Goal: Information Seeking & Learning: Learn about a topic

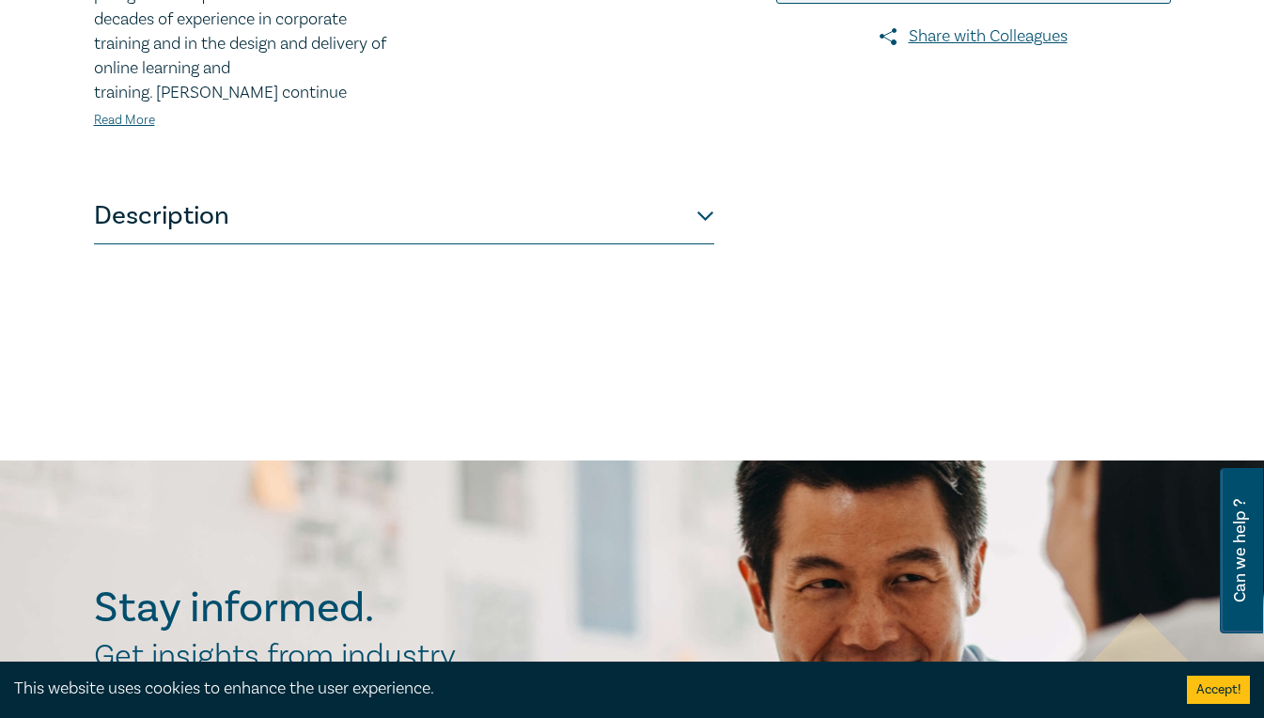
scroll to position [682, 0]
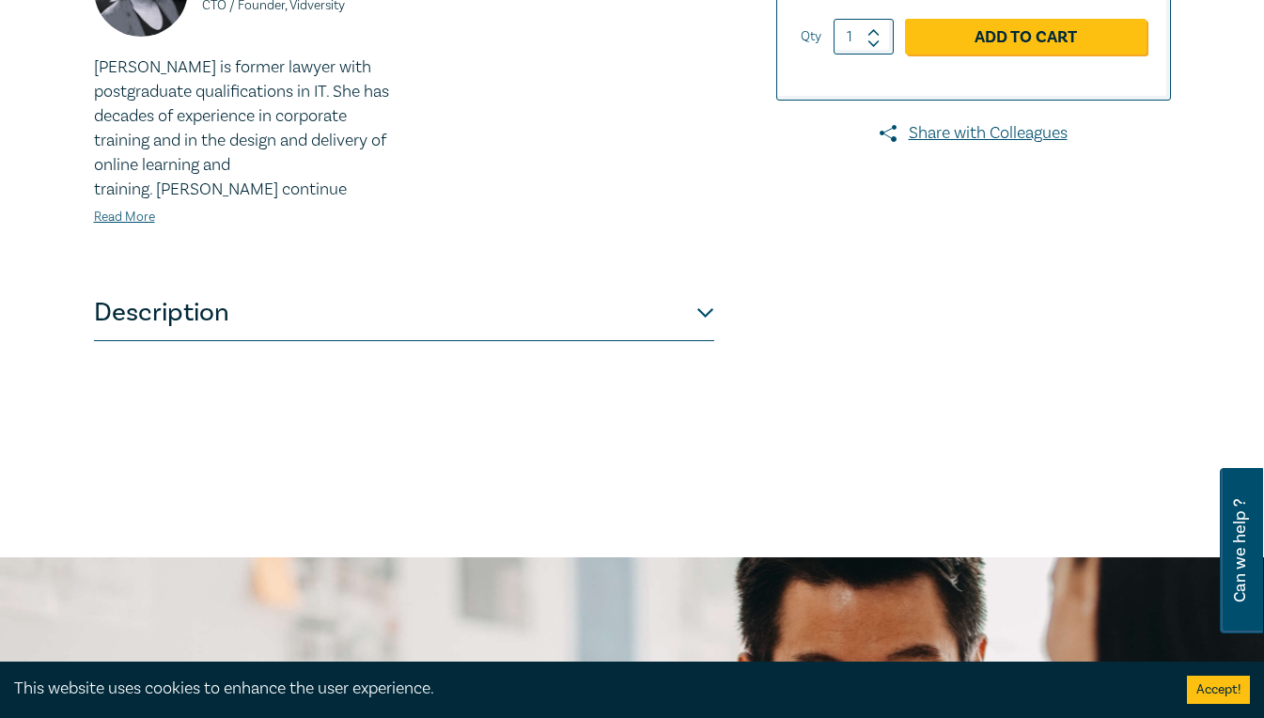
click at [500, 285] on button "Description" at bounding box center [404, 313] width 620 height 56
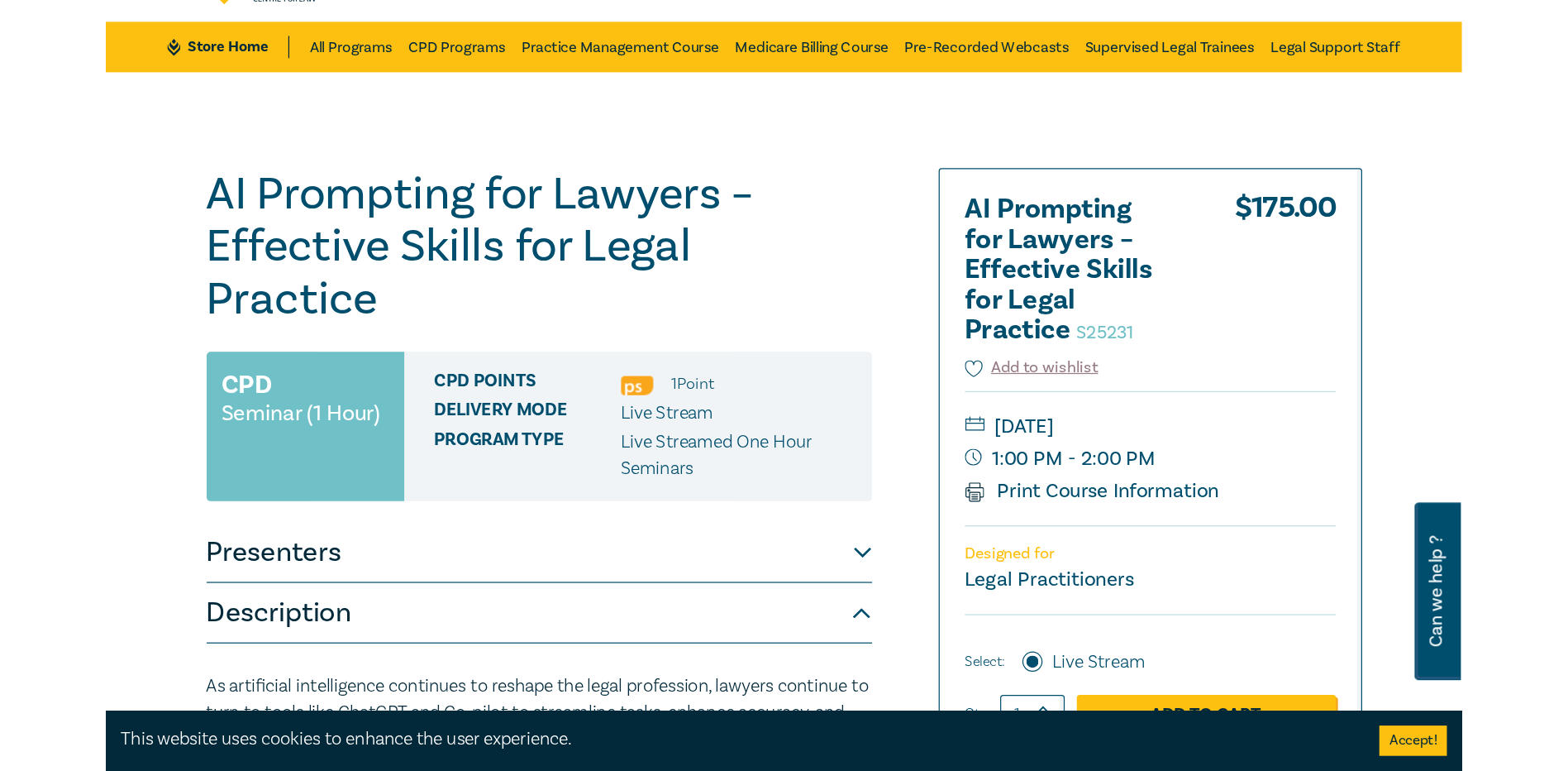
scroll to position [24, 0]
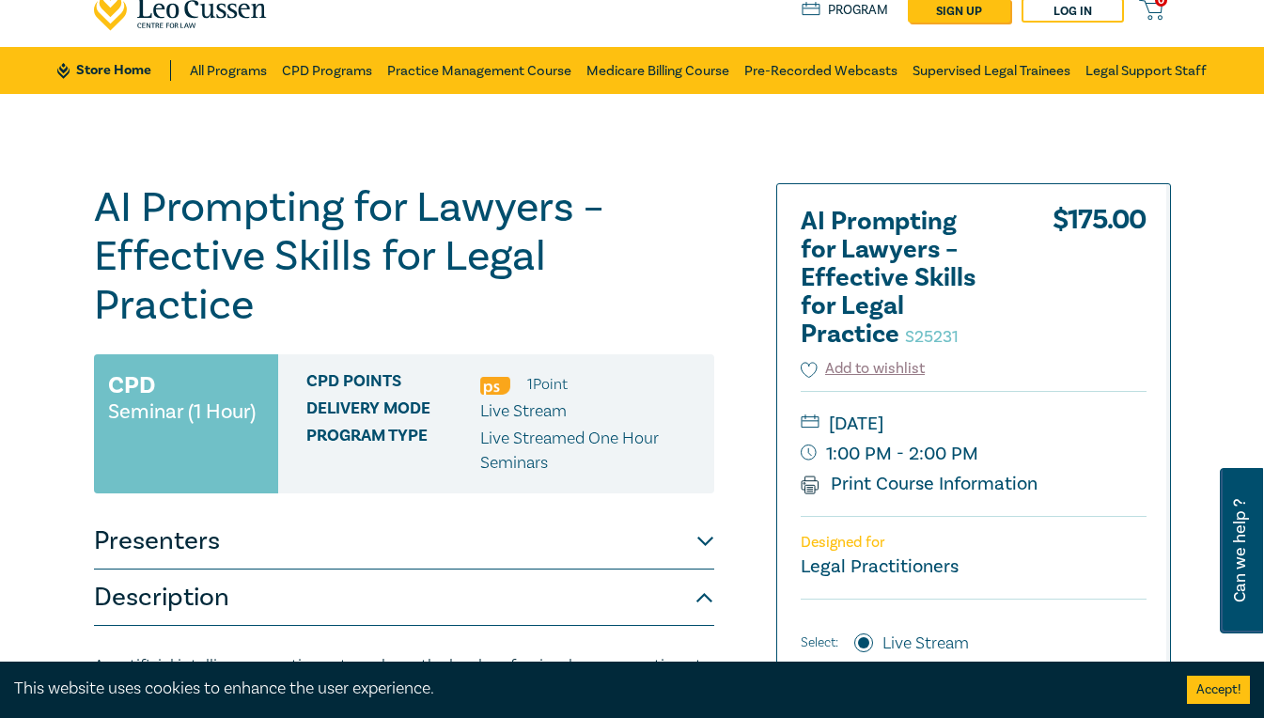
click at [172, 28] on icon at bounding box center [172, 25] width 5 height 5
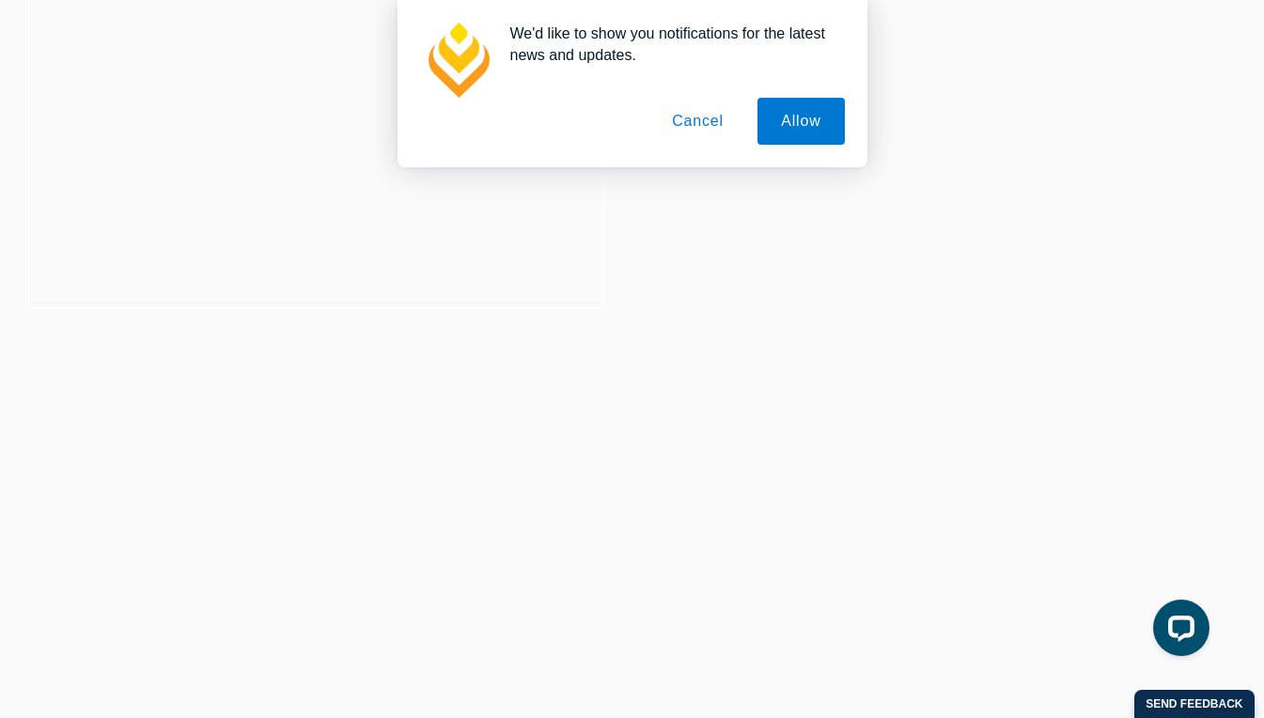
scroll to position [324, 0]
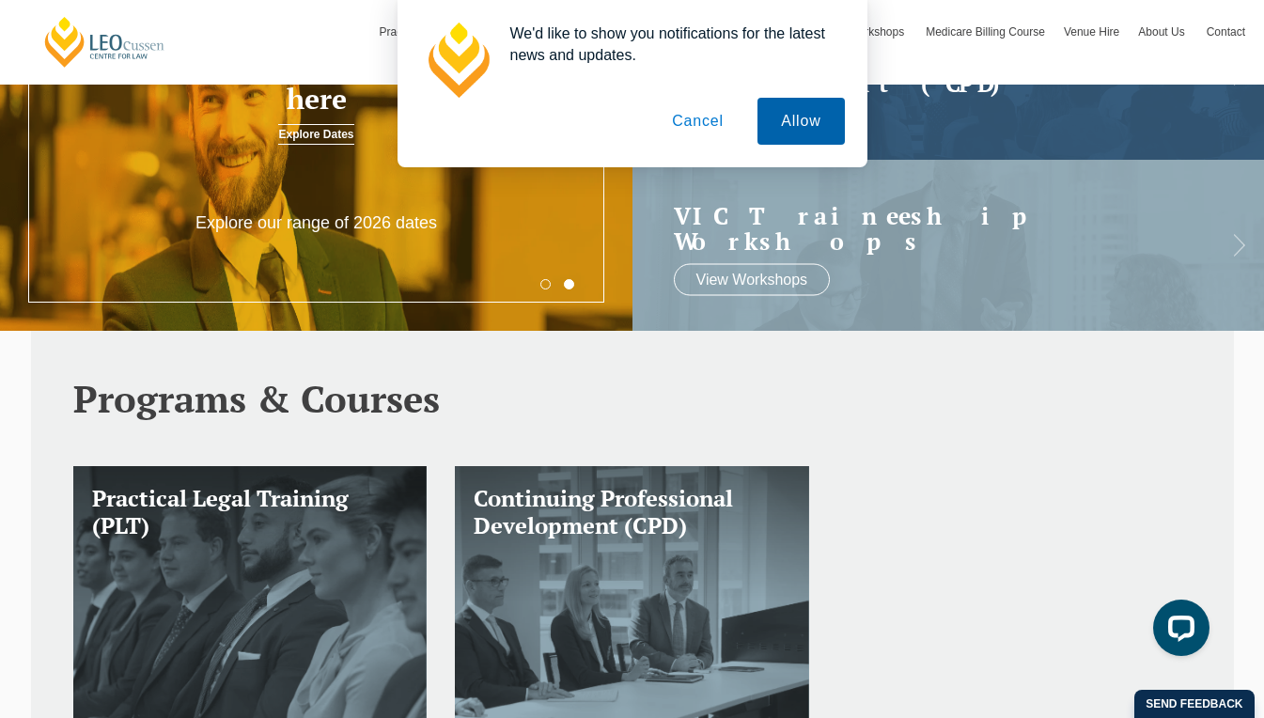
click at [801, 124] on button "Allow" at bounding box center [800, 121] width 86 height 47
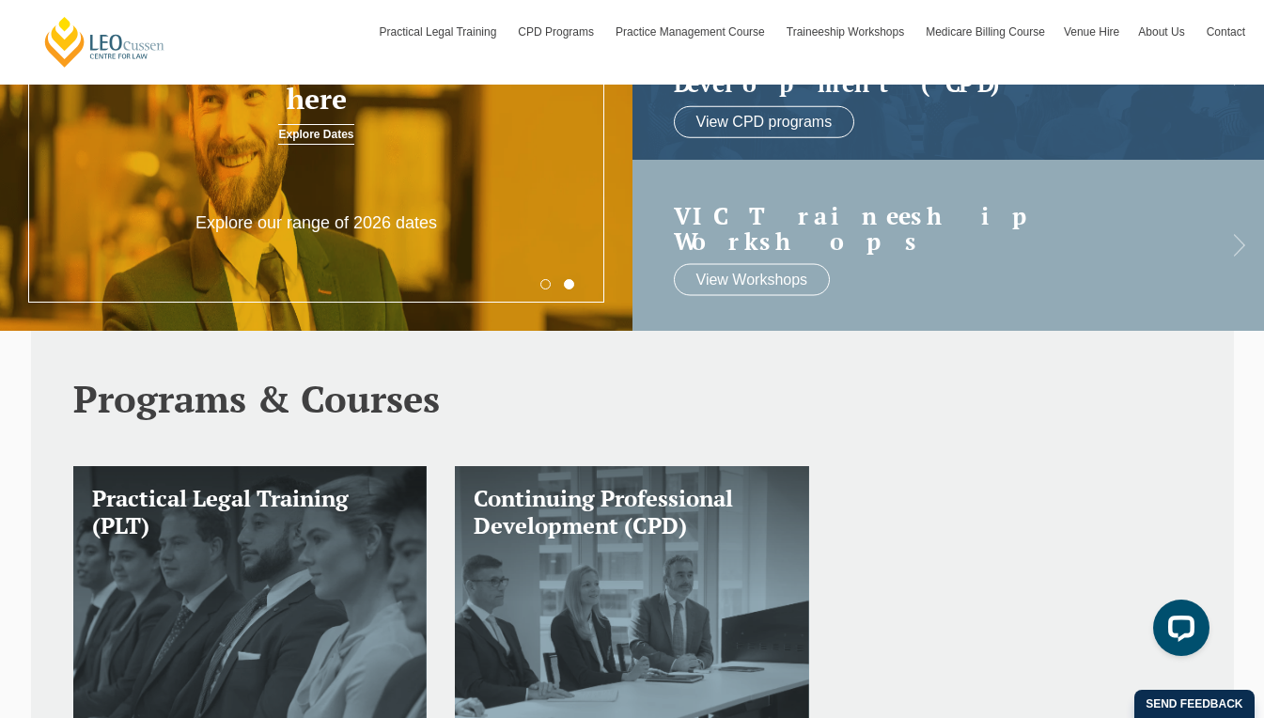
scroll to position [346, 0]
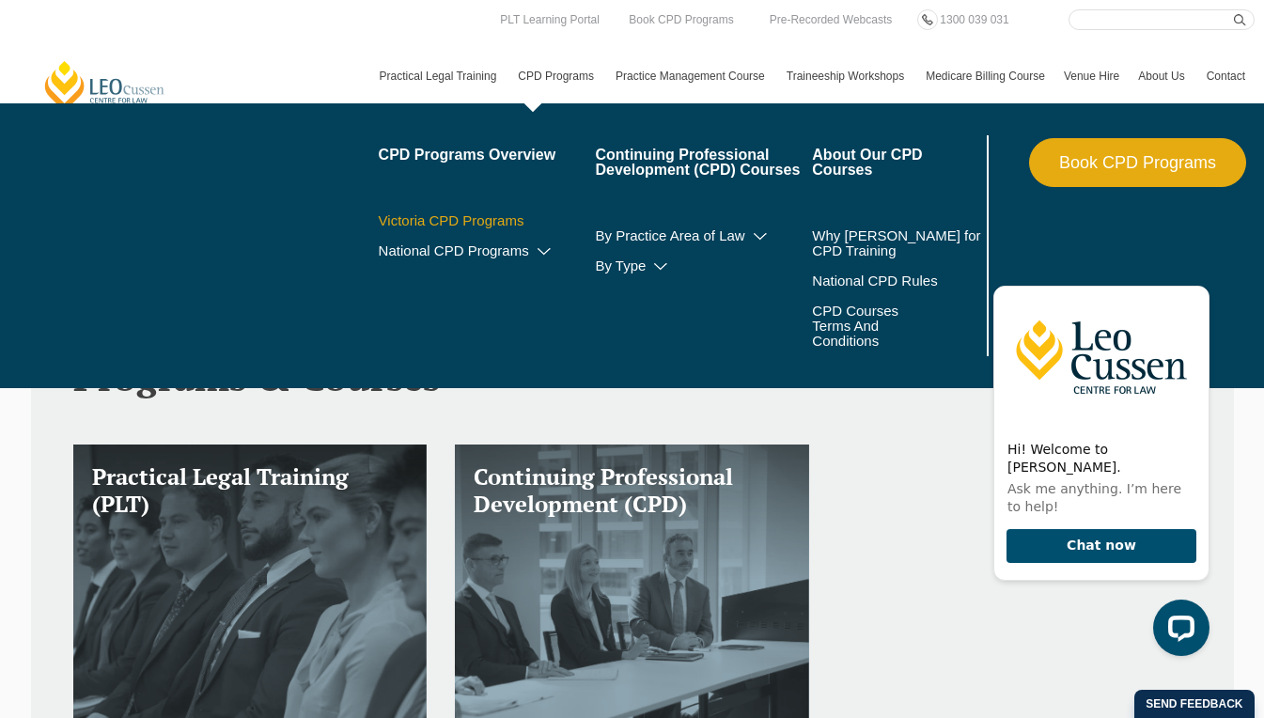
click at [516, 222] on link "Victoria CPD Programs" at bounding box center [487, 220] width 217 height 15
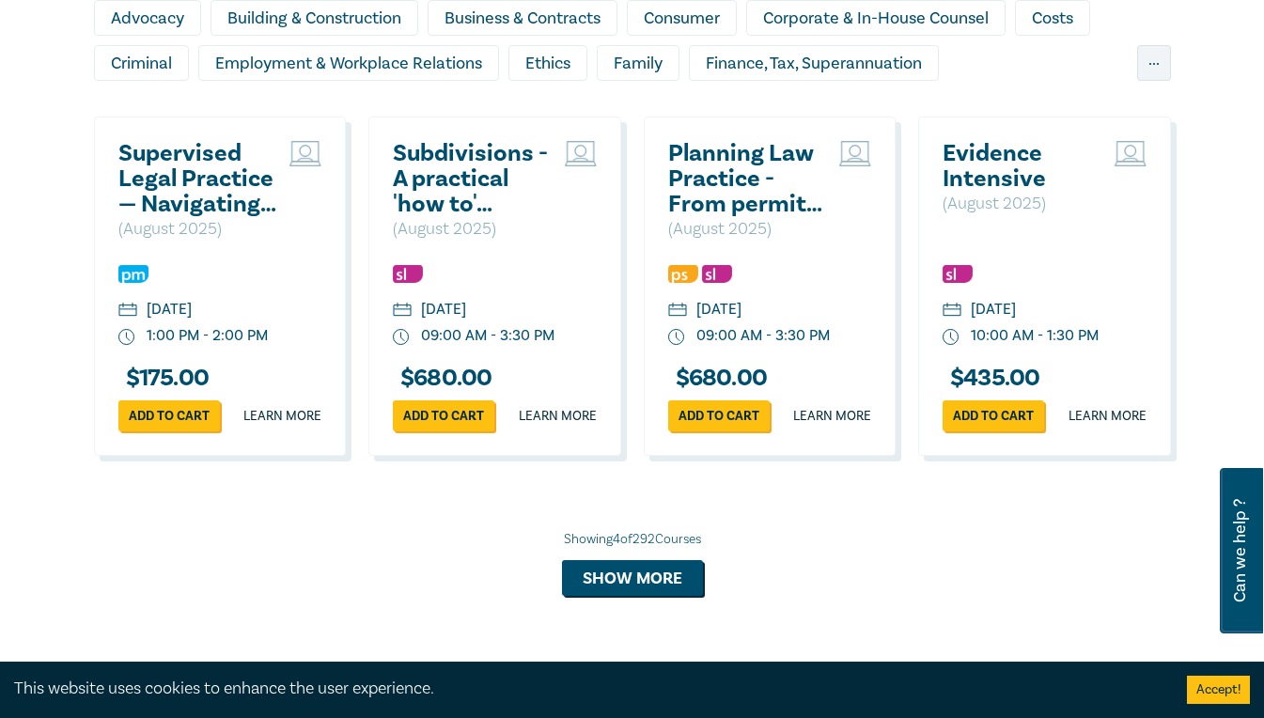
scroll to position [1727, 0]
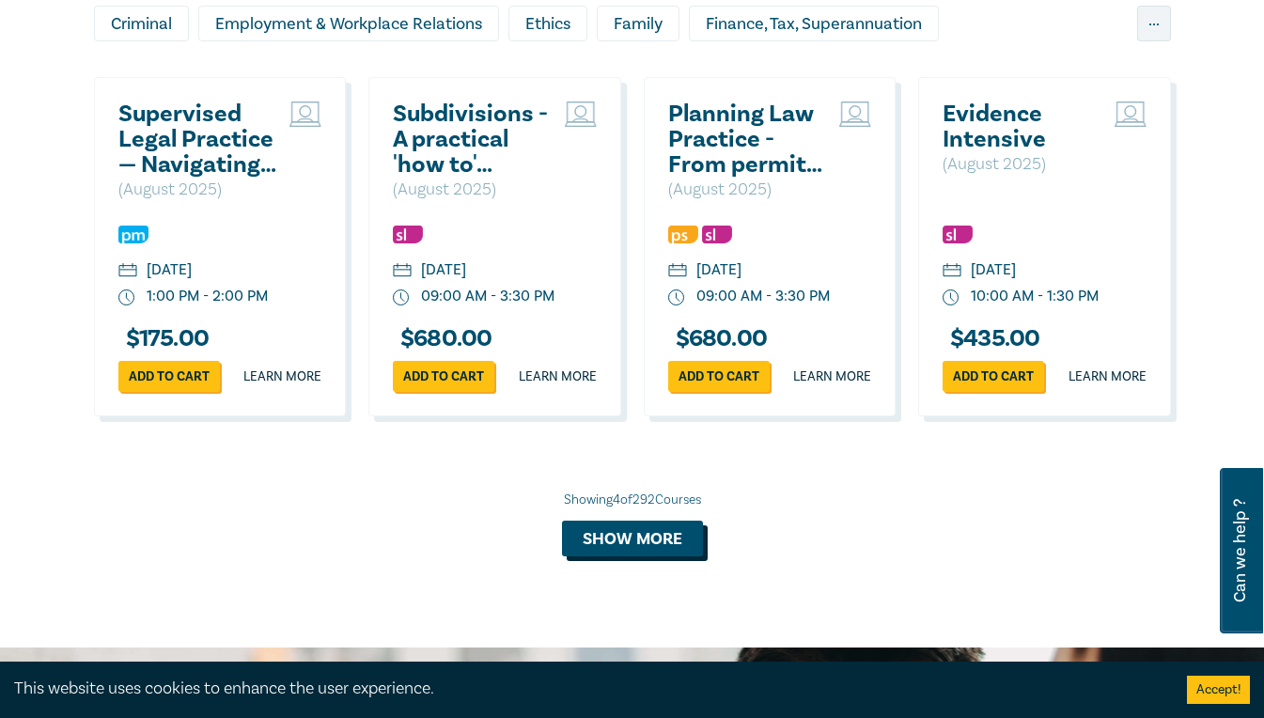
click at [643, 556] on button "Show more" at bounding box center [632, 538] width 141 height 36
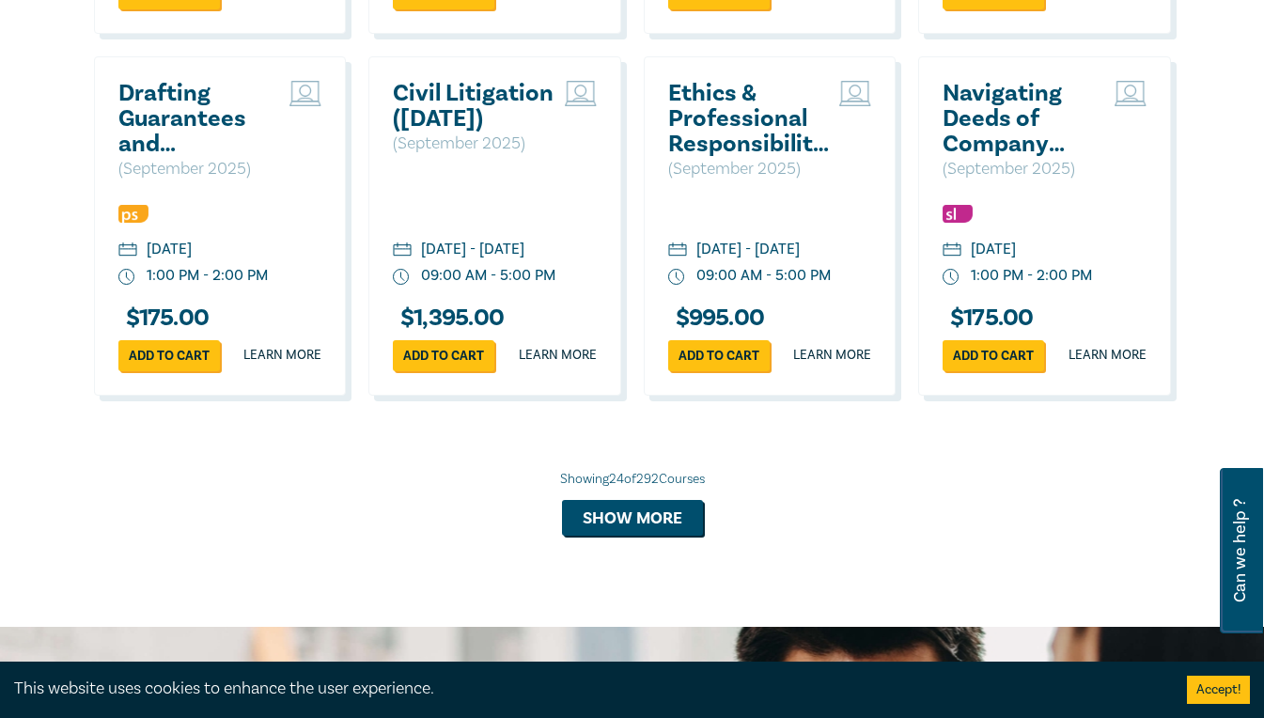
scroll to position [3568, 0]
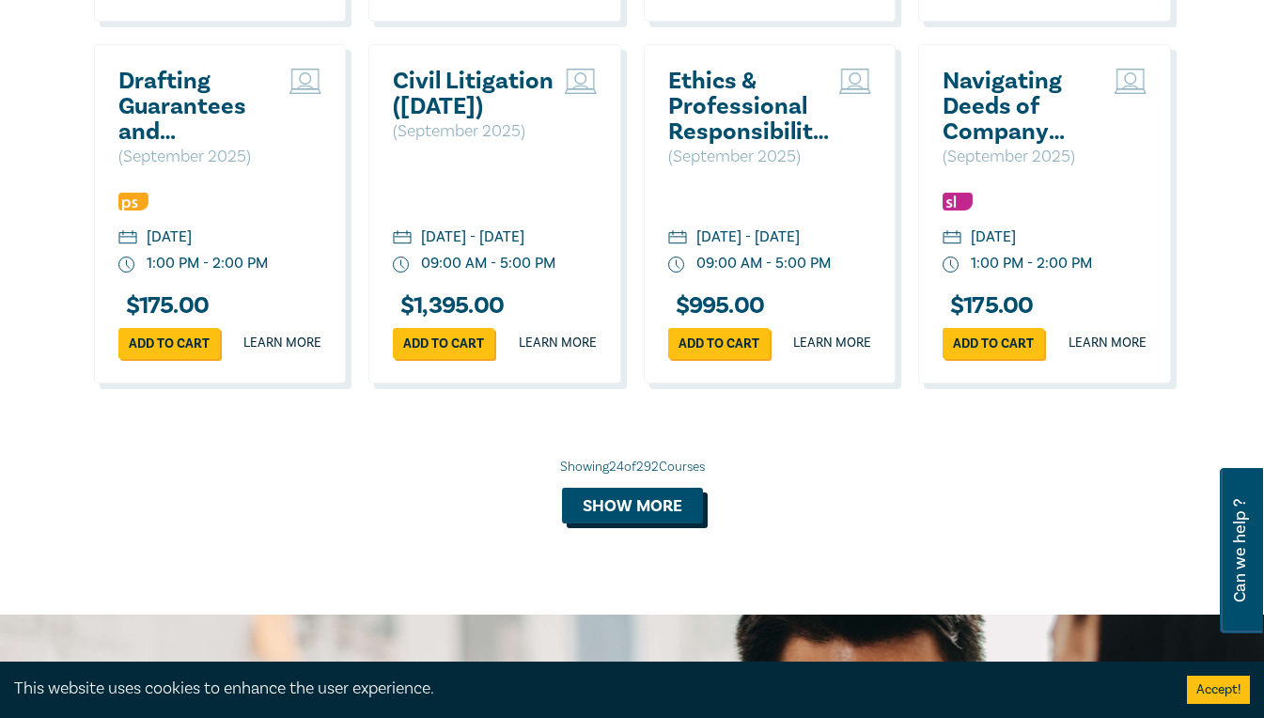
click at [642, 523] on button "Show more" at bounding box center [632, 506] width 141 height 36
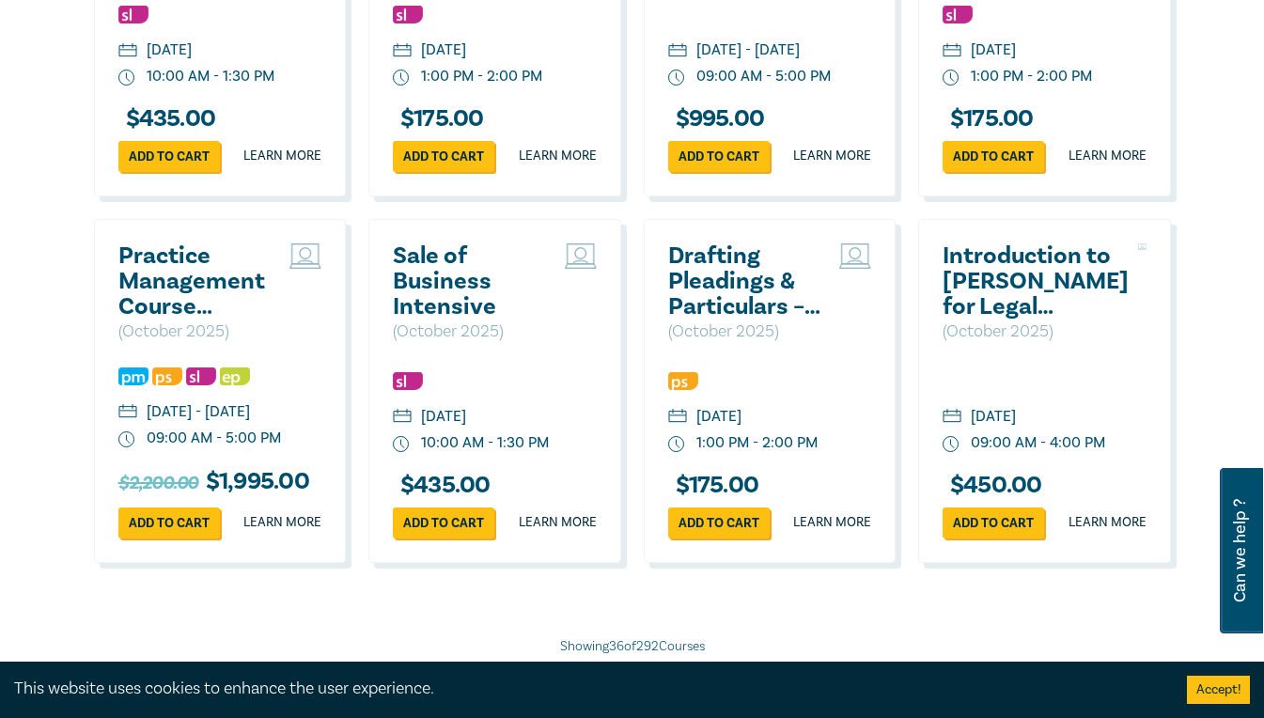
scroll to position [4564, 0]
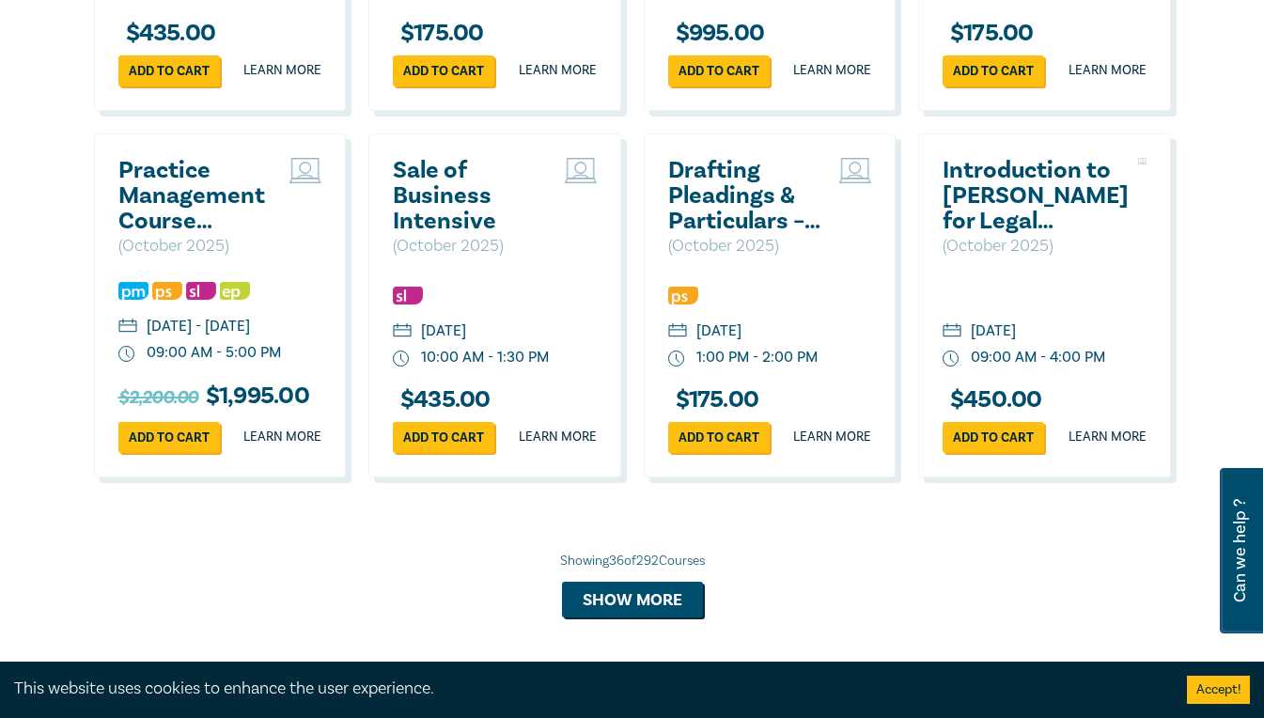
click at [724, 234] on h2 "Drafting Pleadings & Particulars – Tips & Traps" at bounding box center [749, 196] width 163 height 76
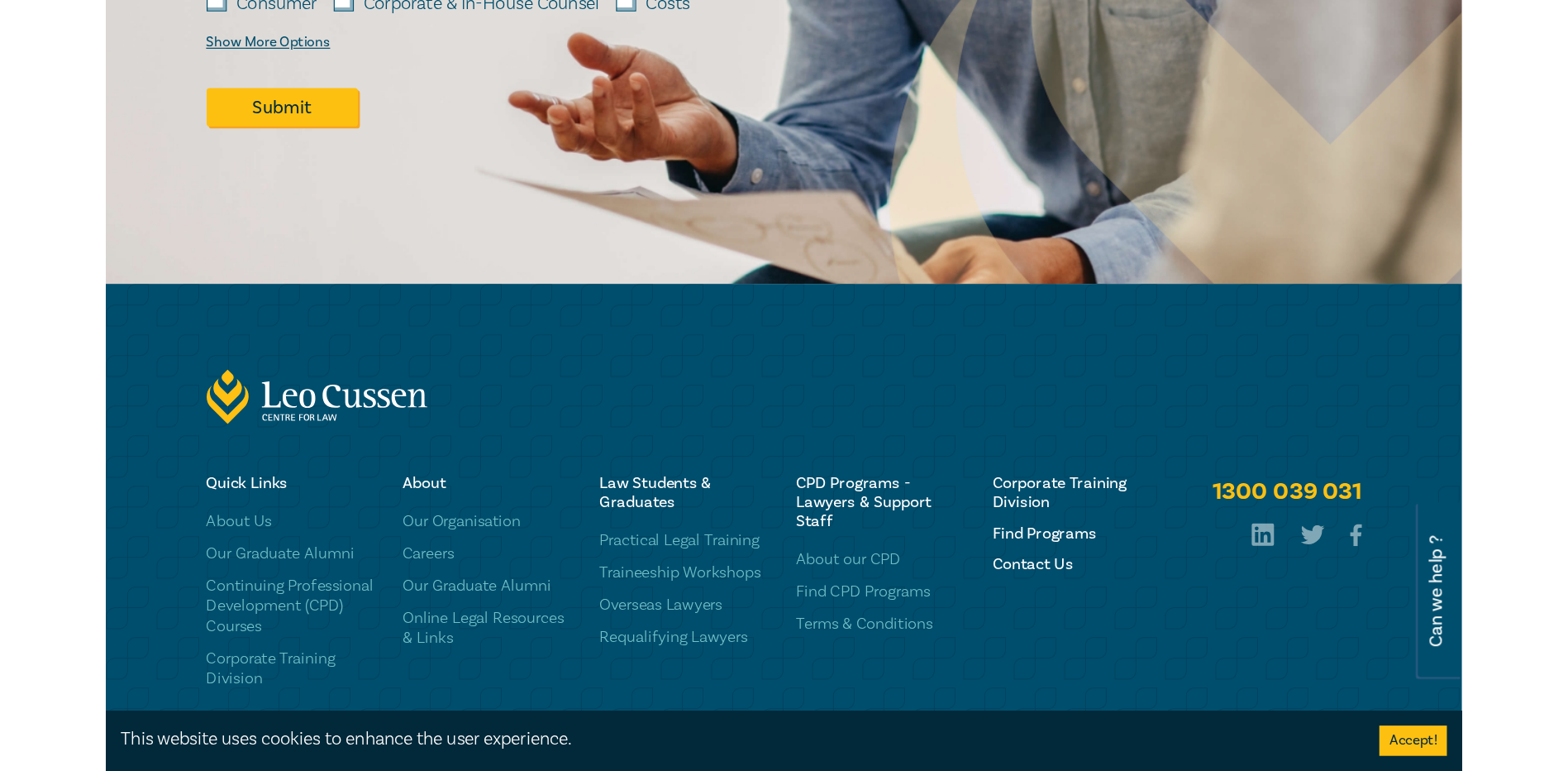
scroll to position [1455, 0]
